Goal: Complete application form

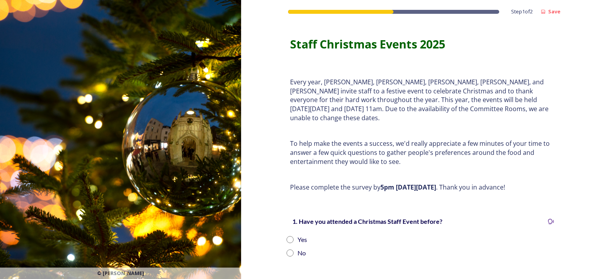
click at [383, 106] on p "Every year, [PERSON_NAME], [PERSON_NAME], [PERSON_NAME], [PERSON_NAME], and [PE…" at bounding box center [422, 100] width 264 height 45
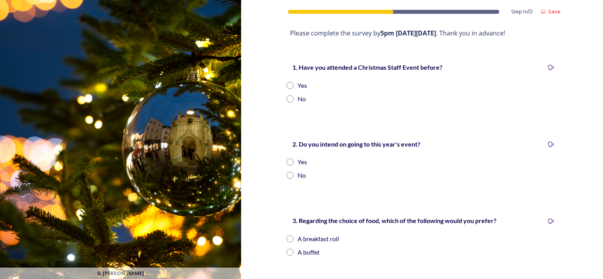
scroll to position [158, 0]
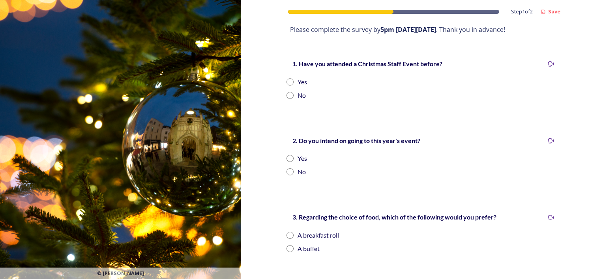
click at [287, 78] on input "radio" at bounding box center [289, 81] width 7 height 7
radio input "true"
click at [286, 155] on input "radio" at bounding box center [289, 158] width 7 height 7
radio input "true"
click at [359, 190] on div "Step 1 of 2 Save Staff Christmas Events 2025 Every year, [PERSON_NAME], [PERSON…" at bounding box center [422, 160] width 284 height 637
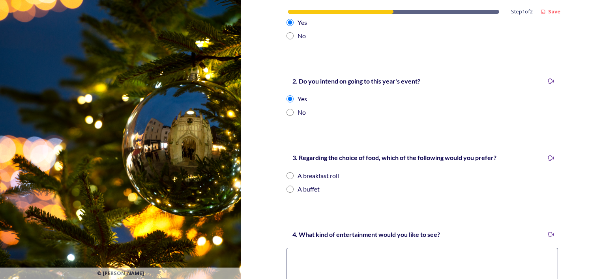
scroll to position [249, 0]
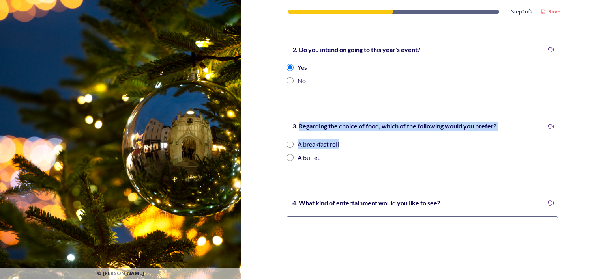
drag, startPoint x: 297, startPoint y: 118, endPoint x: 391, endPoint y: 129, distance: 95.2
click at [391, 129] on div "3. Regarding the choice of food, which of the following would you prefer? A bre…" at bounding box center [422, 141] width 284 height 57
drag, startPoint x: 391, startPoint y: 129, endPoint x: 372, endPoint y: 120, distance: 21.2
click at [372, 122] on strong "3. Regarding the choice of food, which of the following would you prefer?" at bounding box center [394, 125] width 204 height 7
click at [347, 122] on strong "3. Regarding the choice of food, which of the following would you prefer?" at bounding box center [394, 125] width 204 height 7
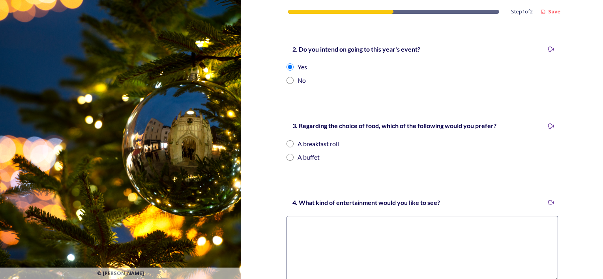
scroll to position [248, 0]
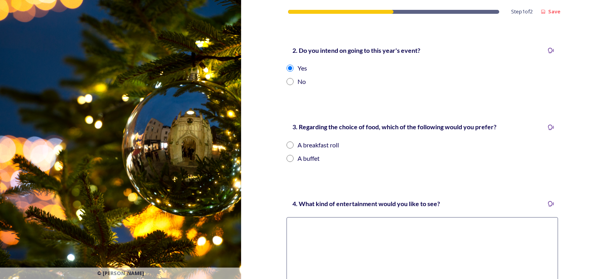
click at [427, 123] on strong "3. Regarding the choice of food, which of the following would you prefer?" at bounding box center [394, 126] width 204 height 7
click at [404, 114] on div "3. Regarding the choice of food, which of the following would you prefer? A bre…" at bounding box center [422, 142] width 284 height 57
click at [341, 123] on strong "3. Regarding the choice of food, which of the following would you prefer?" at bounding box center [394, 126] width 204 height 7
click at [312, 123] on strong "3. Regarding the choice of food, which of the following would you prefer?" at bounding box center [394, 126] width 204 height 7
click at [391, 114] on div "3. Regarding the choice of food, which of the following would you prefer? A bre…" at bounding box center [422, 142] width 284 height 57
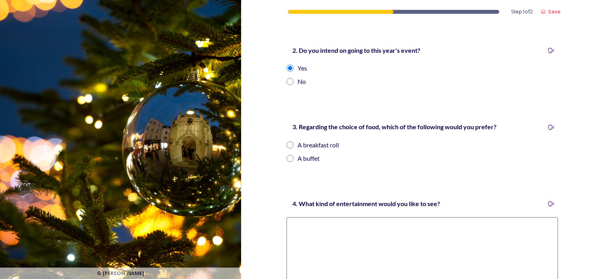
click at [298, 154] on div "A buffet" at bounding box center [308, 158] width 22 height 9
radio input "true"
click at [298, 233] on textarea at bounding box center [421, 249] width 271 height 65
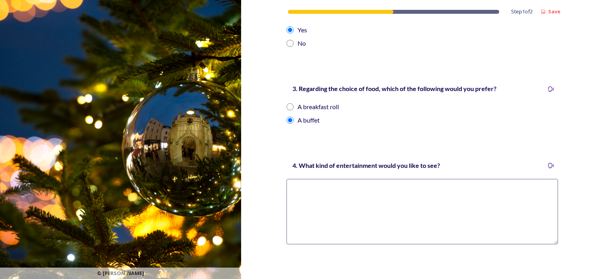
scroll to position [297, 0]
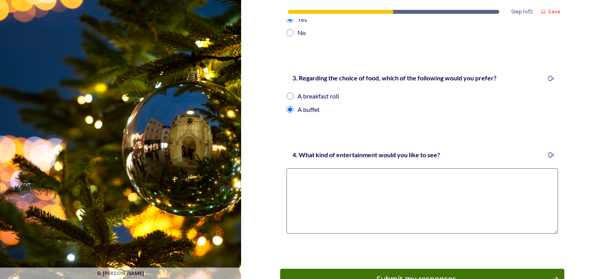
click at [379, 172] on textarea at bounding box center [421, 200] width 271 height 65
click at [302, 174] on textarea at bounding box center [421, 200] width 271 height 65
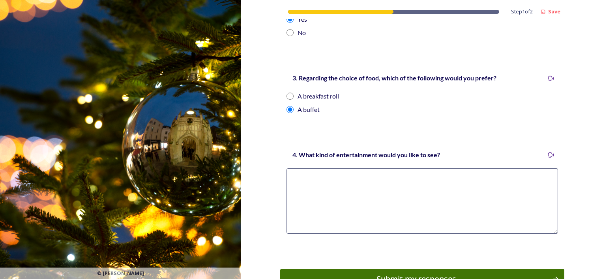
click at [297, 142] on div "4. What kind of entertainment would you like to see?" at bounding box center [422, 195] width 284 height 107
click at [295, 151] on strong "4. What kind of entertainment would you like to see?" at bounding box center [365, 154] width 147 height 7
click at [392, 181] on textarea at bounding box center [421, 200] width 271 height 65
click at [303, 168] on textarea at bounding box center [421, 200] width 271 height 65
click at [292, 168] on textarea at bounding box center [421, 200] width 271 height 65
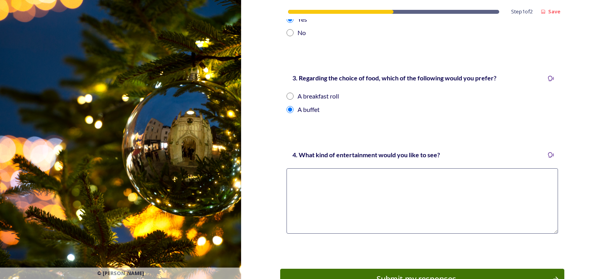
click at [298, 172] on textarea at bounding box center [421, 200] width 271 height 65
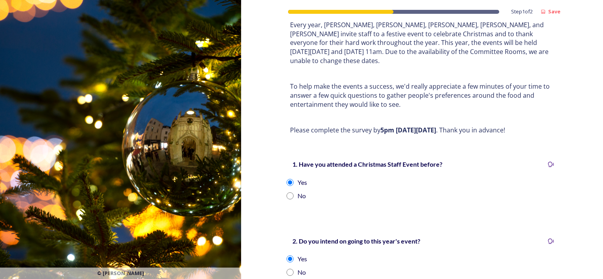
scroll to position [343, 0]
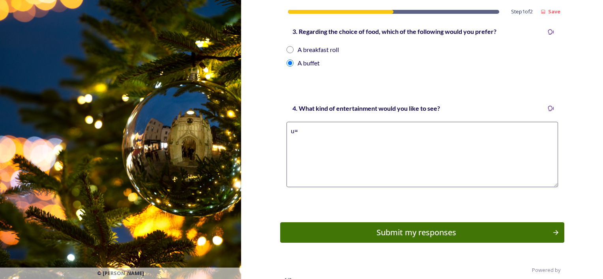
type textarea "u"
click at [374, 126] on textarea "I would like to see" at bounding box center [421, 154] width 271 height 65
click at [349, 122] on textarea "I would like to see" at bounding box center [421, 154] width 271 height 65
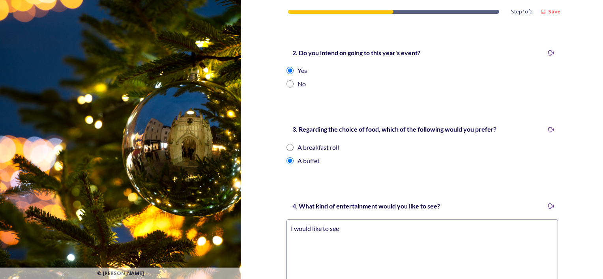
scroll to position [243, 0]
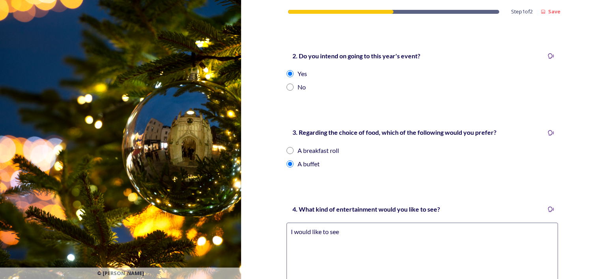
click at [366, 166] on div "3. Regarding the choice of food, which of the following would you prefer? A bre…" at bounding box center [422, 147] width 284 height 57
click at [376, 224] on textarea "I would like to see" at bounding box center [421, 255] width 271 height 65
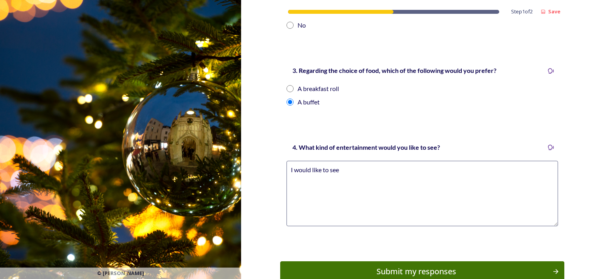
scroll to position [308, 0]
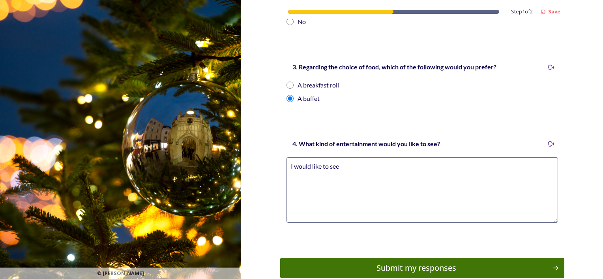
click at [341, 162] on textarea "I would like to see" at bounding box center [421, 189] width 271 height 65
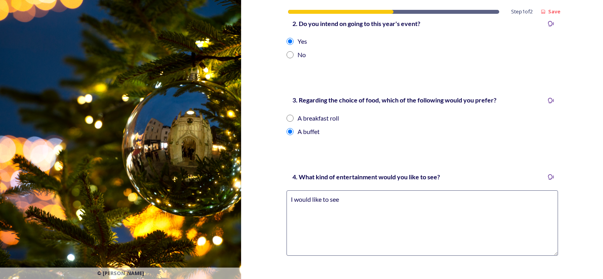
scroll to position [278, 0]
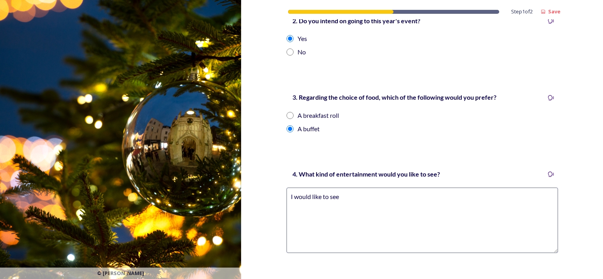
click at [352, 192] on textarea "I would like to see" at bounding box center [421, 220] width 271 height 65
click at [343, 188] on textarea "I would like to see" at bounding box center [421, 220] width 271 height 65
type textarea "I"
type textarea "W"
type textarea "Quizzes and games"
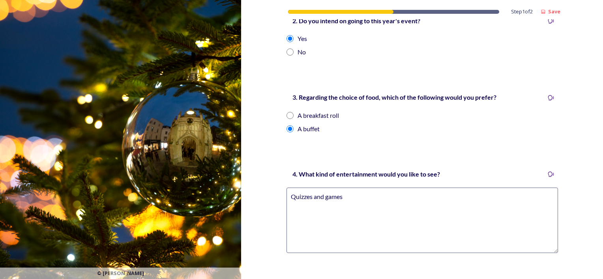
click at [417, 145] on div "Step 1 of 2 Save Staff Christmas Events 2025 Every year, [PERSON_NAME], [PERSON…" at bounding box center [422, 38] width 284 height 632
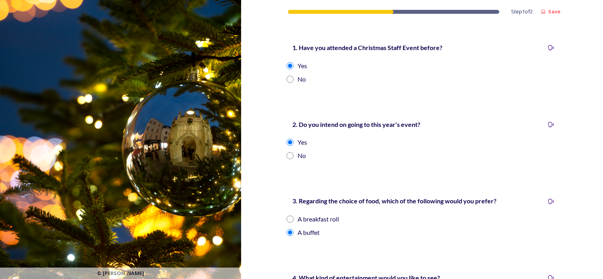
scroll to position [178, 0]
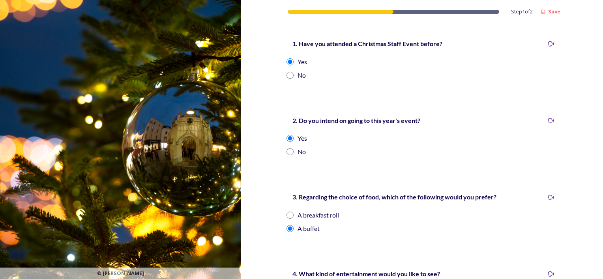
drag, startPoint x: 588, startPoint y: 124, endPoint x: 589, endPoint y: 129, distance: 5.6
click at [589, 129] on div "Step 1 of 2 Save Staff Christmas Events 2025 Every year, [PERSON_NAME], [PERSON…" at bounding box center [422, 138] width 362 height 632
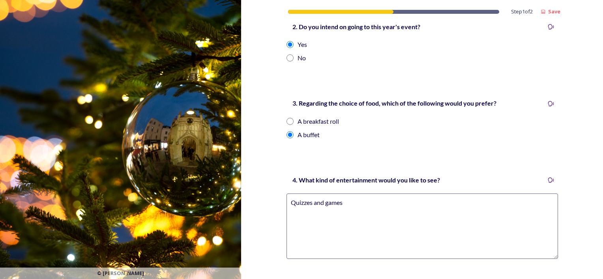
scroll to position [273, 0]
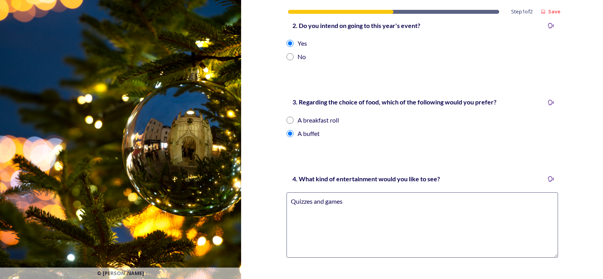
click at [353, 178] on div "4. What kind of entertainment would you like to see?" at bounding box center [365, 179] width 159 height 19
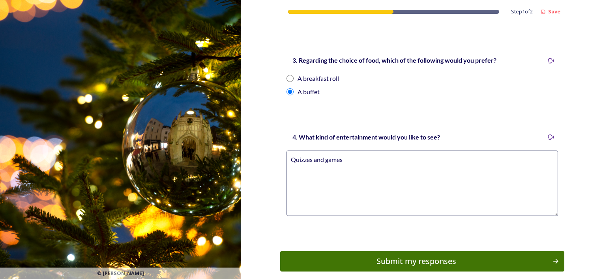
scroll to position [318, 0]
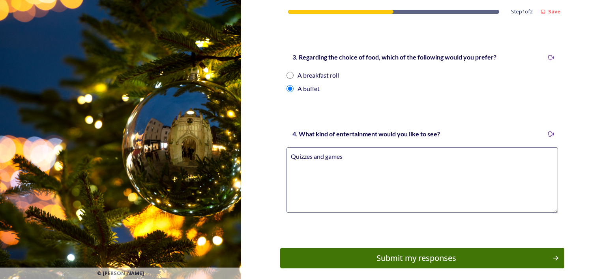
click at [410, 174] on textarea "Quizzes and games" at bounding box center [421, 179] width 271 height 65
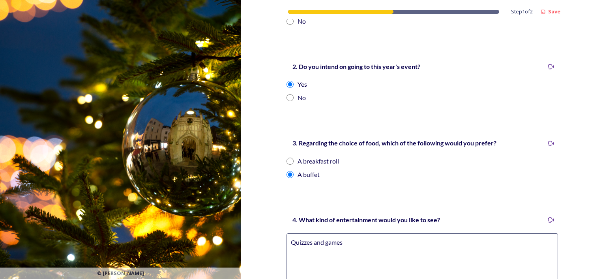
scroll to position [343, 0]
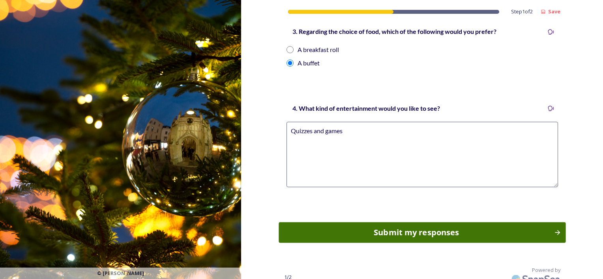
click at [451, 227] on div "Submit my responses" at bounding box center [416, 233] width 267 height 12
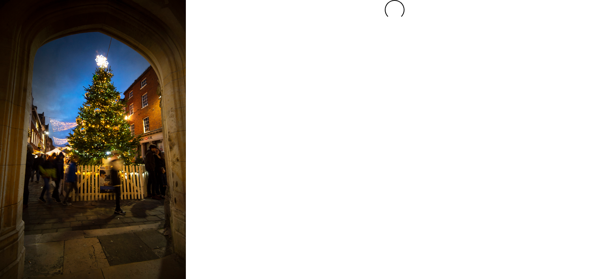
scroll to position [0, 0]
